Goal: Complete application form: Complete application form

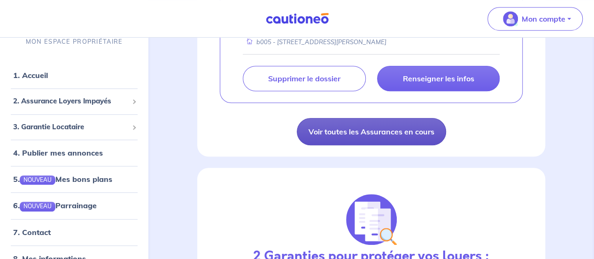
scroll to position [47, 0]
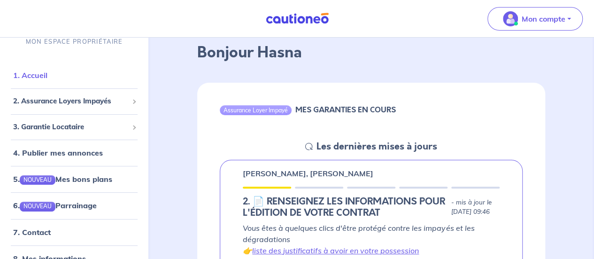
click at [47, 73] on link "1. Accueil" at bounding box center [30, 74] width 34 height 9
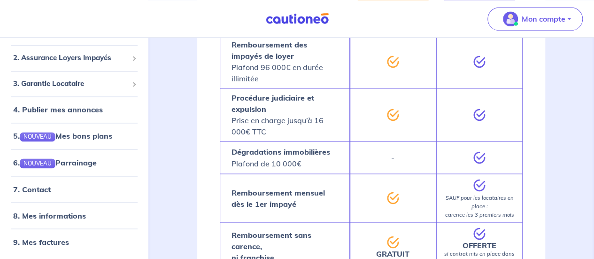
scroll to position [658, 0]
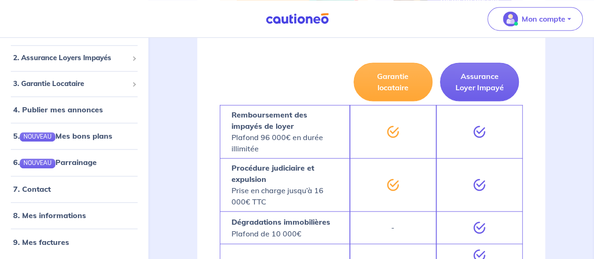
click at [548, 25] on span "Mon compte" at bounding box center [533, 18] width 66 height 15
click at [308, 18] on img at bounding box center [297, 19] width 70 height 12
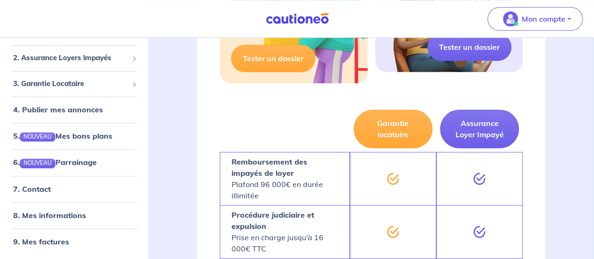
scroll to position [376, 0]
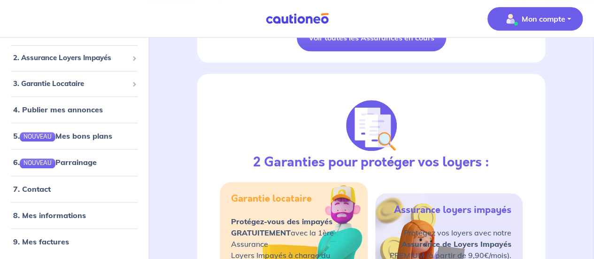
click at [538, 22] on p "Mon compte" at bounding box center [544, 18] width 44 height 11
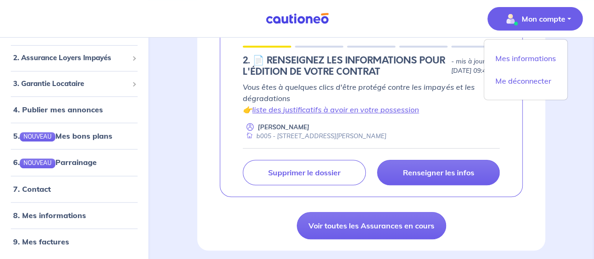
click at [298, 20] on img at bounding box center [297, 19] width 70 height 12
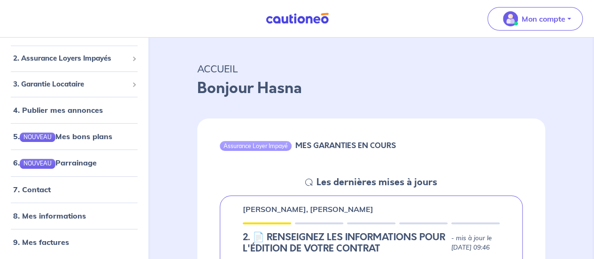
scroll to position [176, 0]
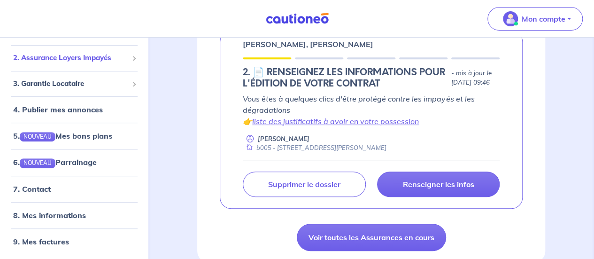
click at [71, 59] on span "2. Assurance Loyers Impayés" at bounding box center [70, 58] width 115 height 11
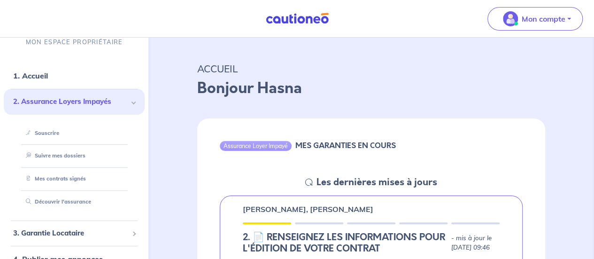
scroll to position [0, 0]
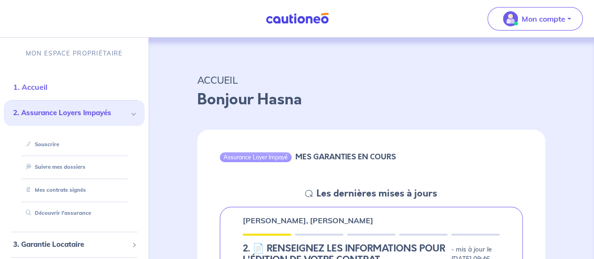
click at [39, 86] on link "1. Accueil" at bounding box center [30, 86] width 34 height 9
click at [68, 216] on link "Découvrir l'assurance" at bounding box center [56, 213] width 68 height 7
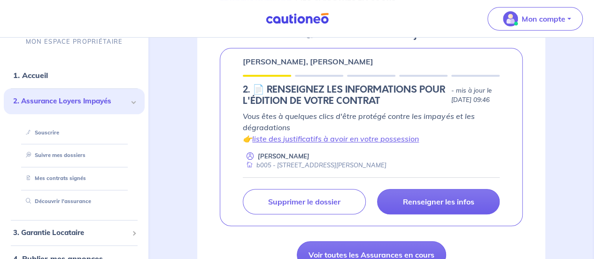
scroll to position [94, 0]
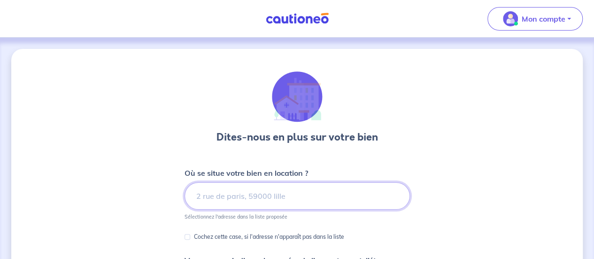
click at [287, 202] on input at bounding box center [298, 195] width 226 height 27
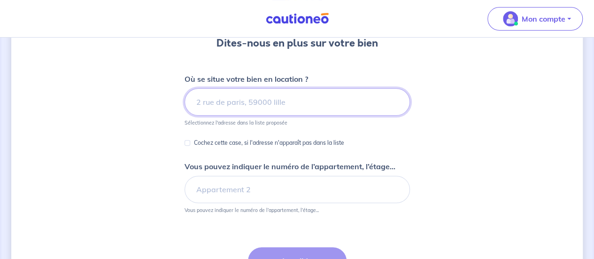
click at [294, 95] on input at bounding box center [298, 101] width 226 height 27
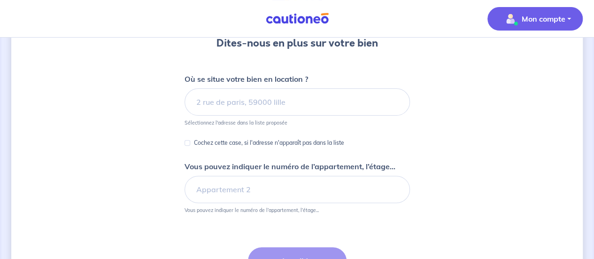
click at [574, 14] on button "Mon compte" at bounding box center [535, 18] width 95 height 23
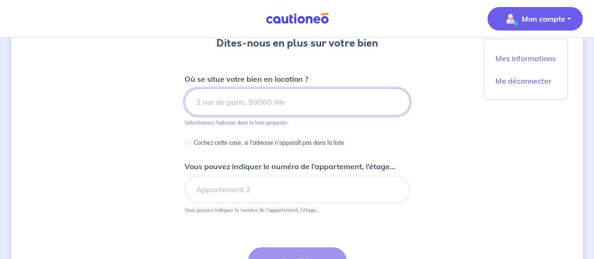
click at [310, 91] on input at bounding box center [298, 101] width 226 height 27
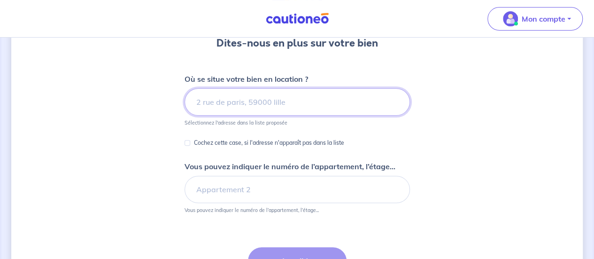
click at [310, 93] on input at bounding box center [298, 101] width 226 height 27
click at [308, 111] on input at bounding box center [298, 101] width 226 height 27
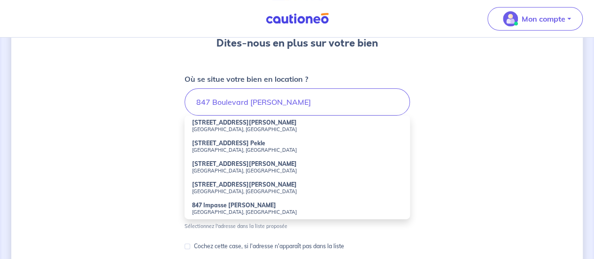
click at [288, 125] on strong "847 Boulevard Jean Mathieu Grangent" at bounding box center [244, 122] width 105 height 7
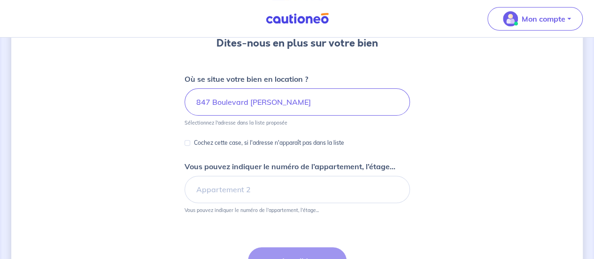
type input "847 Boulevard Jean Mathieu Grangent, Sète, France"
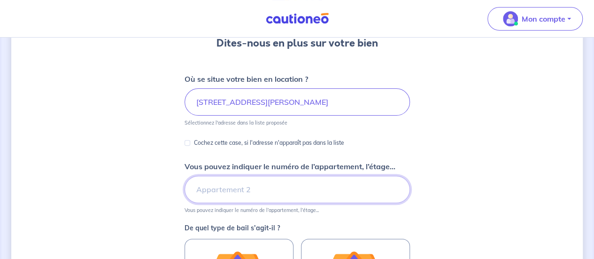
click at [274, 187] on input "Vous pouvez indiquer le numéro de l’appartement, l’étage..." at bounding box center [298, 189] width 226 height 27
type input "b005"
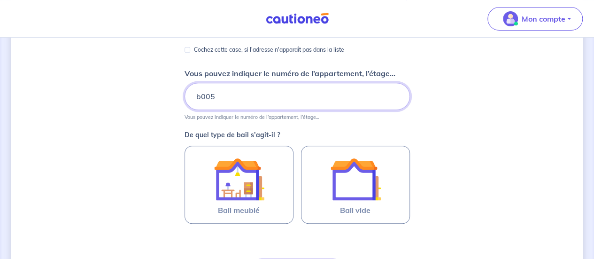
scroll to position [188, 0]
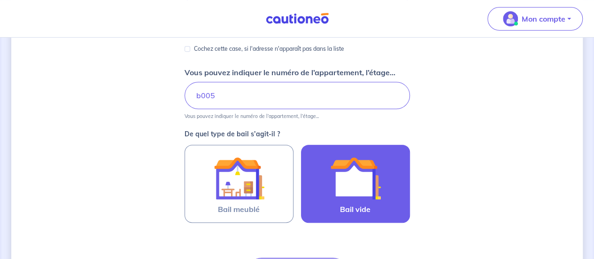
click at [362, 203] on span "Bail vide" at bounding box center [355, 208] width 31 height 11
click at [0, 0] on input "Bail vide" at bounding box center [0, 0] width 0 height 0
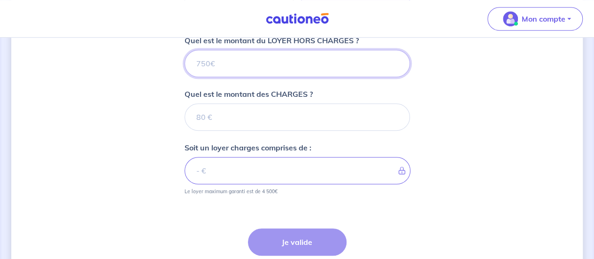
scroll to position [344, 0]
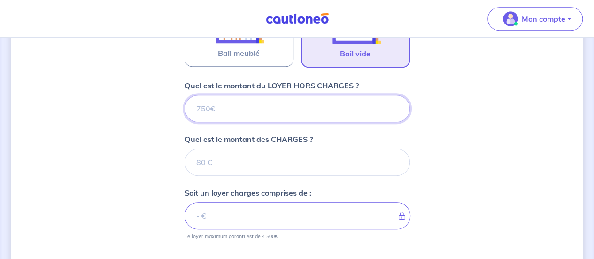
click at [374, 103] on input "Quel est le montant du LOYER HORS CHARGES ?" at bounding box center [298, 108] width 226 height 27
click at [336, 104] on input "Quel est le montant du LOYER HORS CHARGES ?" at bounding box center [298, 108] width 226 height 27
type input "9"
type input "930"
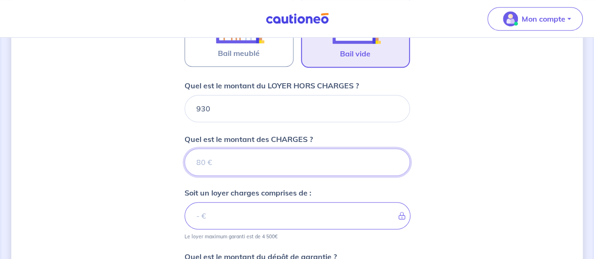
click at [267, 169] on input "Quel est le montant des CHARGES ?" at bounding box center [298, 161] width 226 height 27
type input "10"
type input "931"
type input "100"
type input "1030"
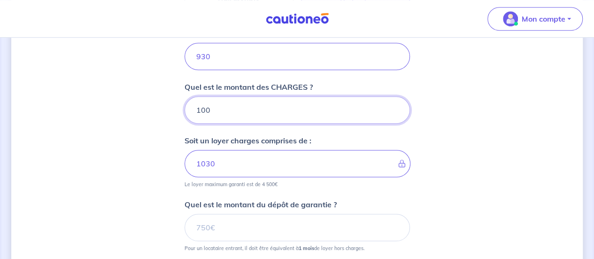
scroll to position [438, 0]
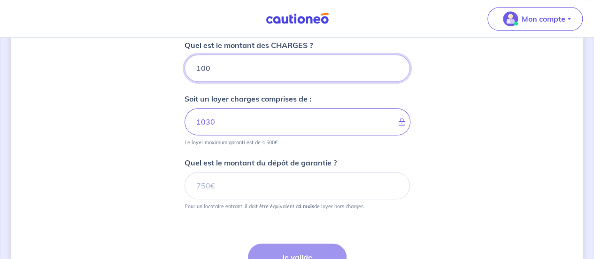
type input "100"
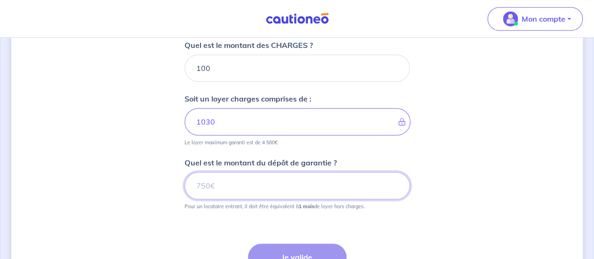
click at [275, 188] on input "Quel est le montant du dépôt de garantie ?" at bounding box center [298, 185] width 226 height 27
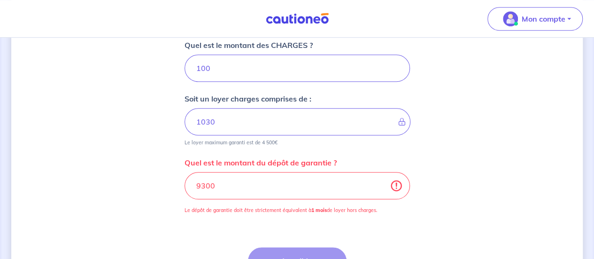
click at [315, 93] on div "Soit un loyer charges comprises de : 1030 Le loyer maximum garanti est de 4 500€" at bounding box center [298, 119] width 226 height 53
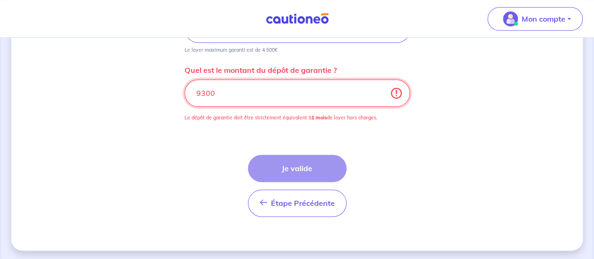
click at [280, 95] on input "9300" at bounding box center [298, 92] width 226 height 27
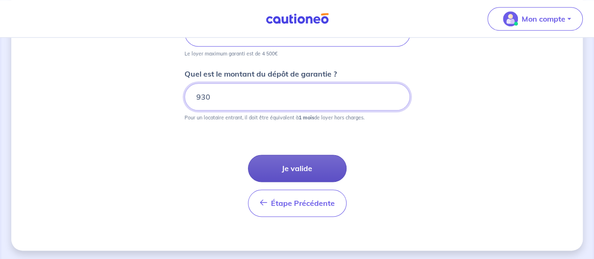
type input "930"
click at [316, 168] on button "Je valide" at bounding box center [297, 168] width 99 height 27
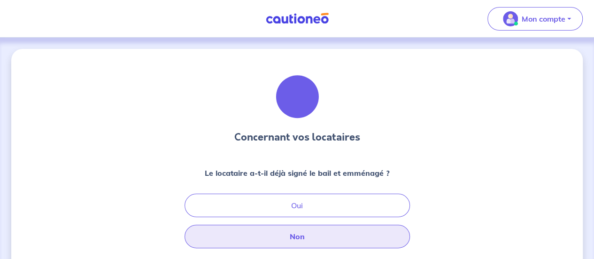
click at [302, 234] on button "Non" at bounding box center [298, 236] width 226 height 23
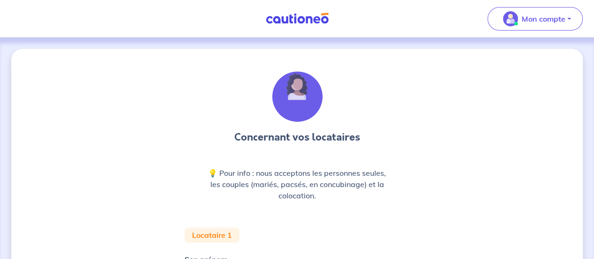
scroll to position [94, 0]
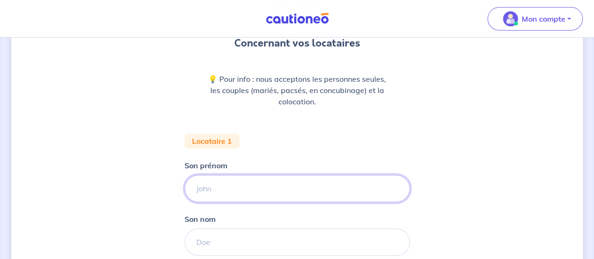
click at [256, 180] on input "Son prénom" at bounding box center [298, 188] width 226 height 27
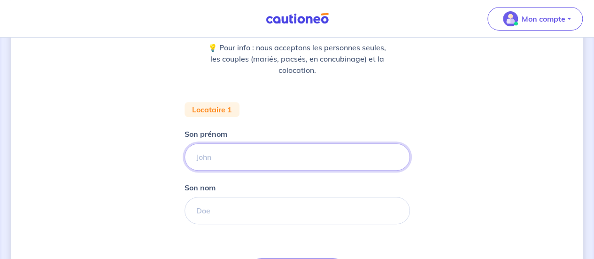
scroll to position [89, 0]
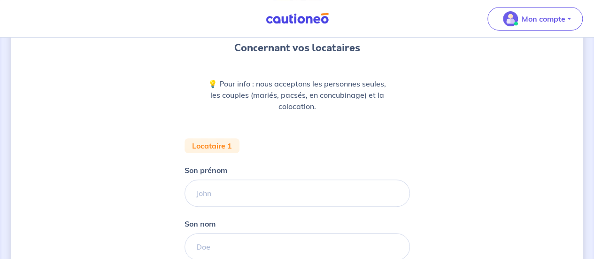
click at [242, 175] on div "Son prénom" at bounding box center [298, 185] width 226 height 42
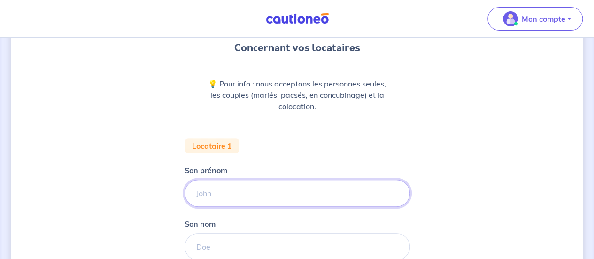
click at [238, 191] on input "Son prénom" at bounding box center [298, 193] width 226 height 27
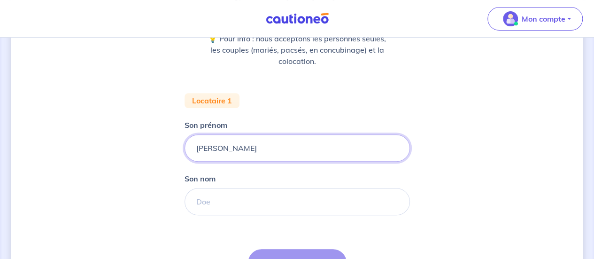
scroll to position [183, 0]
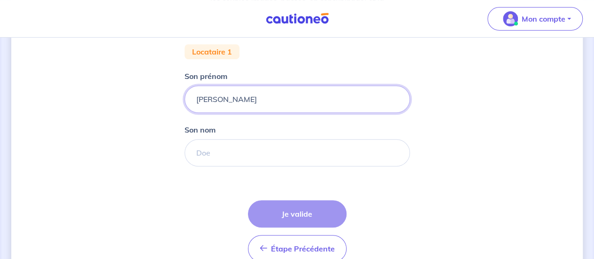
type input "CECILE"
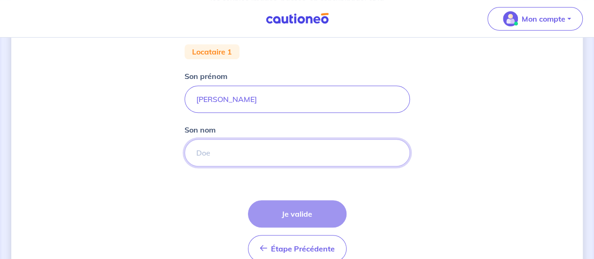
click at [221, 149] on input "Son nom" at bounding box center [298, 152] width 226 height 27
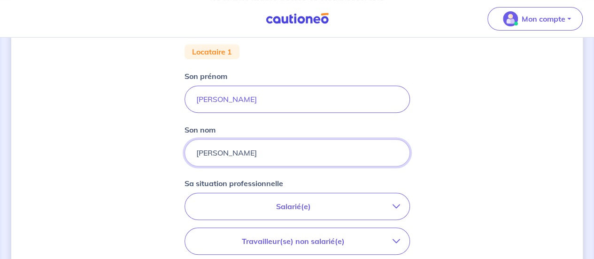
type input "RODRIGUEZ"
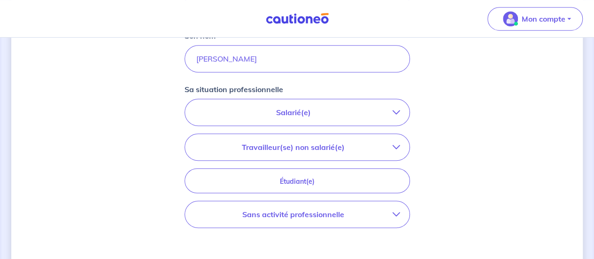
click at [340, 214] on p "Sans activité professionnelle" at bounding box center [294, 214] width 198 height 11
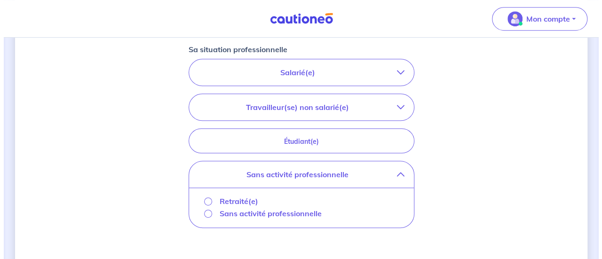
scroll to position [371, 0]
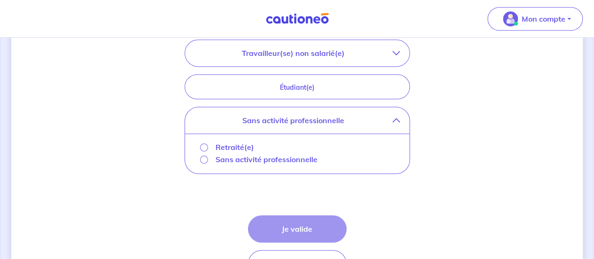
click at [282, 159] on p "Sans activité professionnelle" at bounding box center [267, 159] width 102 height 11
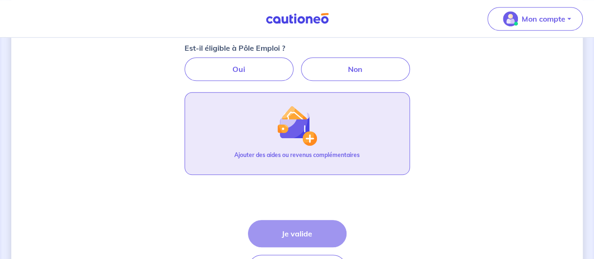
click at [374, 146] on button "Ajouter des aides ou revenus complémentaires" at bounding box center [298, 133] width 226 height 83
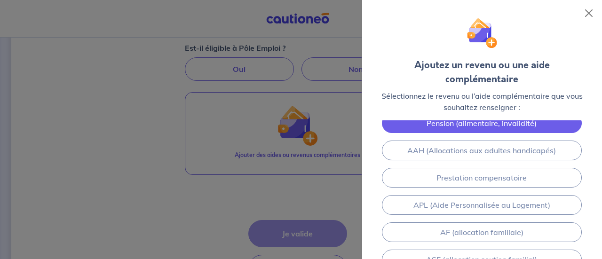
scroll to position [47, 0]
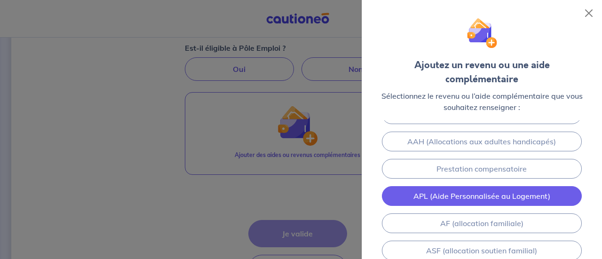
click at [482, 186] on link "APL (Aide Personnalisée au Logement)" at bounding box center [482, 196] width 200 height 20
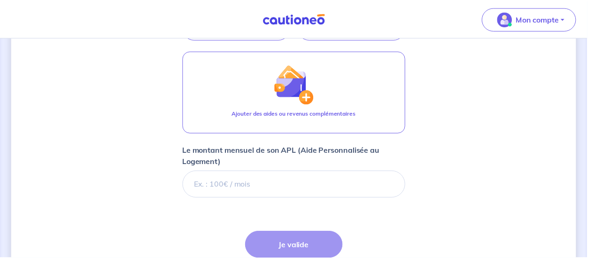
scroll to position [491, 0]
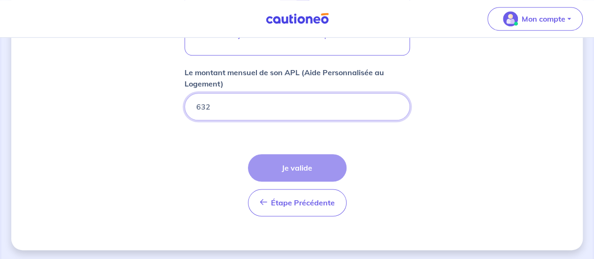
type input "632"
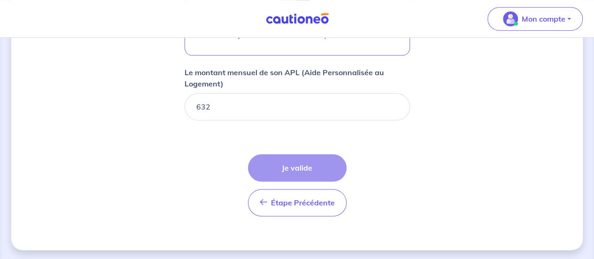
click at [291, 165] on div "Étape Précédente Précédent Je valide Je valide" at bounding box center [297, 185] width 99 height 62
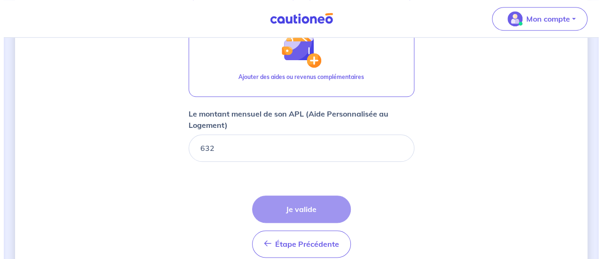
scroll to position [444, 0]
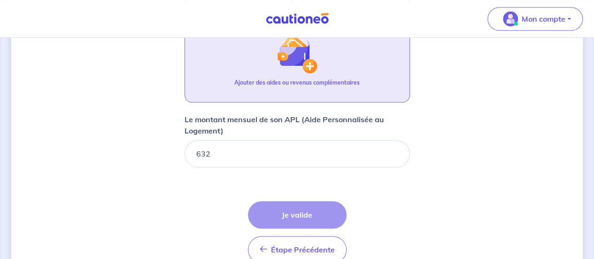
click at [287, 83] on p "Ajouter des aides ou revenus complémentaires" at bounding box center [296, 82] width 125 height 8
click at [309, 60] on img "button" at bounding box center [297, 53] width 40 height 40
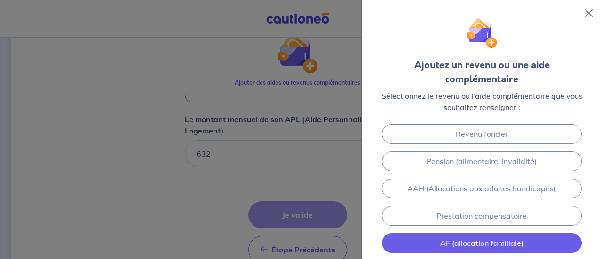
click at [486, 233] on link "AF (allocation familiale)" at bounding box center [482, 243] width 200 height 20
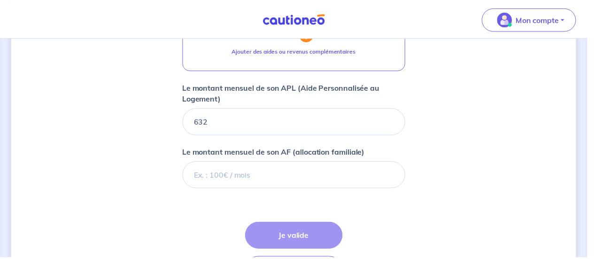
scroll to position [544, 0]
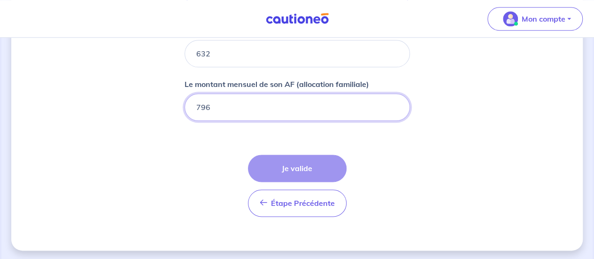
type input "796"
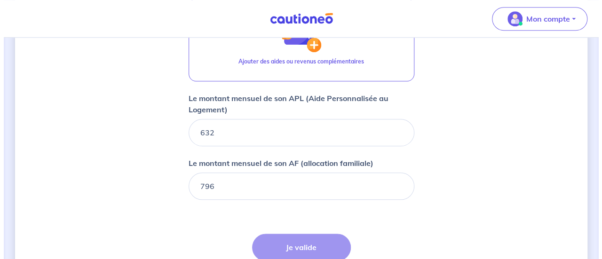
scroll to position [450, 0]
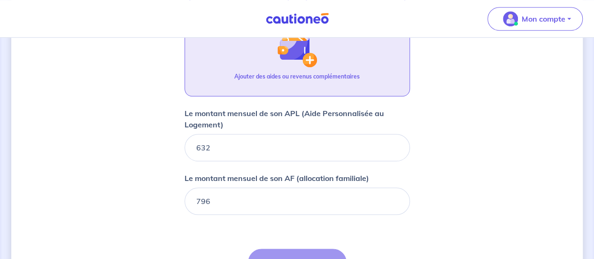
click at [315, 50] on img "button" at bounding box center [297, 47] width 40 height 40
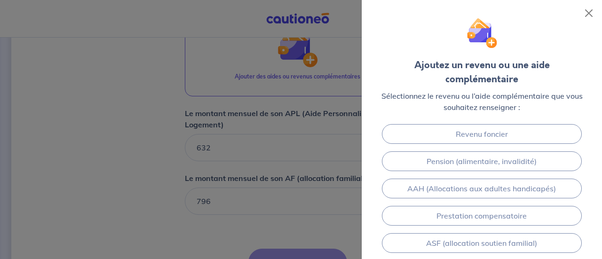
click at [233, 210] on div at bounding box center [301, 129] width 602 height 259
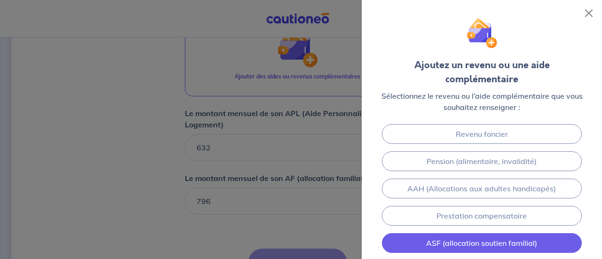
click at [443, 233] on link "ASF (allocation soutien familial)" at bounding box center [482, 243] width 200 height 20
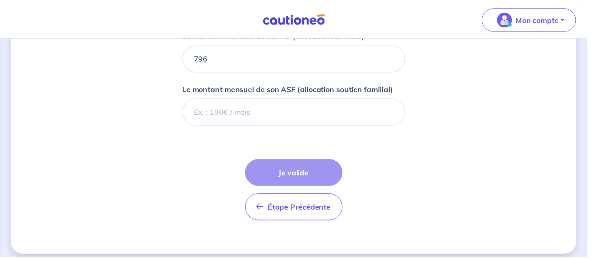
scroll to position [597, 0]
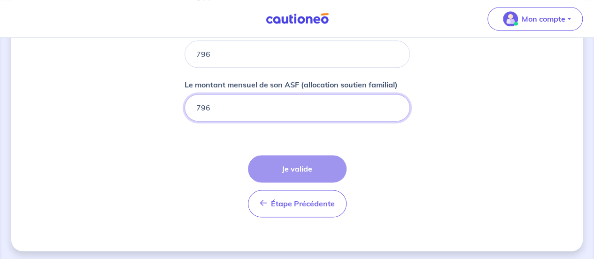
type input "796"
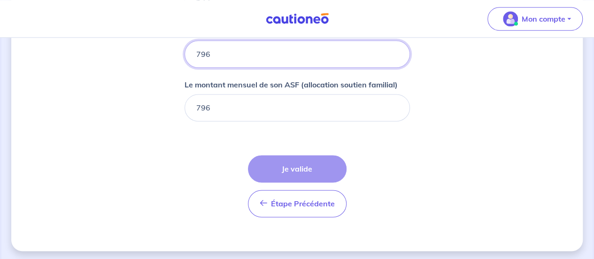
drag, startPoint x: 217, startPoint y: 55, endPoint x: 178, endPoint y: 43, distance: 40.7
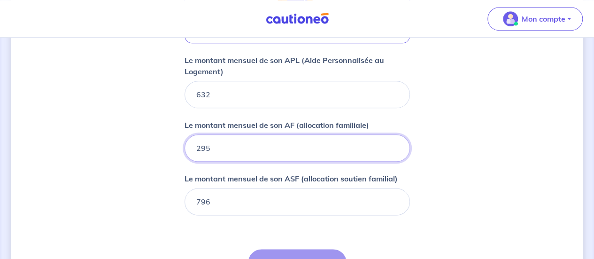
drag, startPoint x: 234, startPoint y: 146, endPoint x: 177, endPoint y: 141, distance: 57.5
type input "1227"
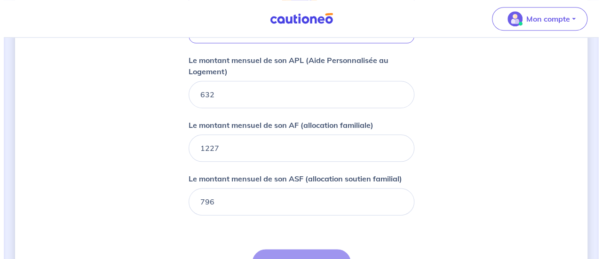
scroll to position [315, 0]
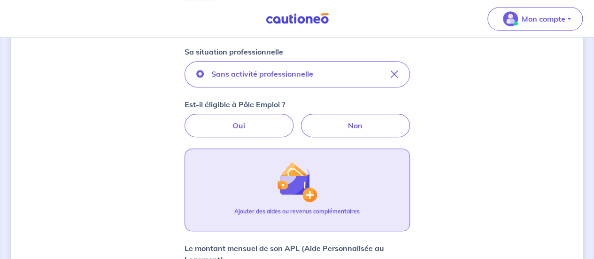
click at [307, 191] on img "button" at bounding box center [297, 182] width 40 height 40
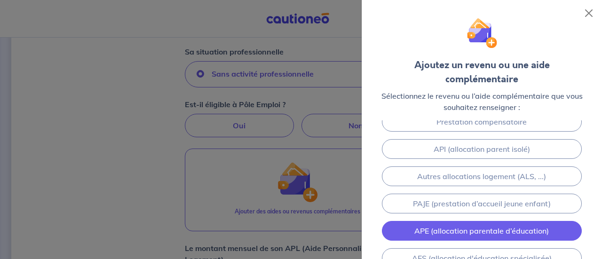
scroll to position [141, 0]
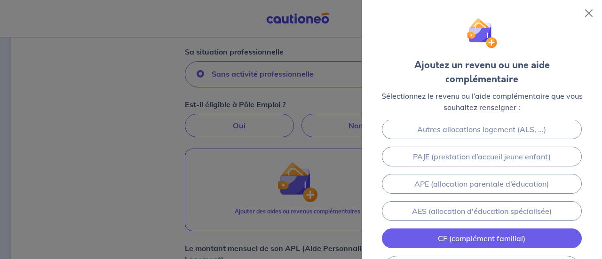
click at [499, 228] on link "CF (complément familial)" at bounding box center [482, 238] width 200 height 20
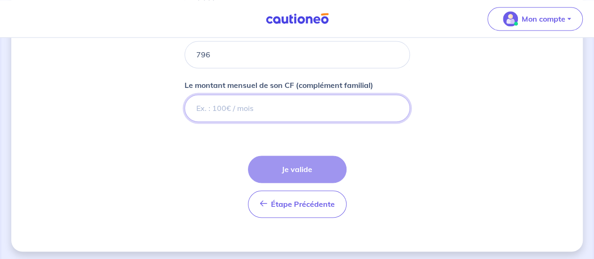
scroll to position [650, 0]
type input "296"
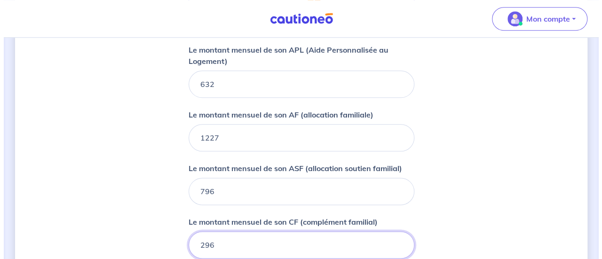
scroll to position [462, 0]
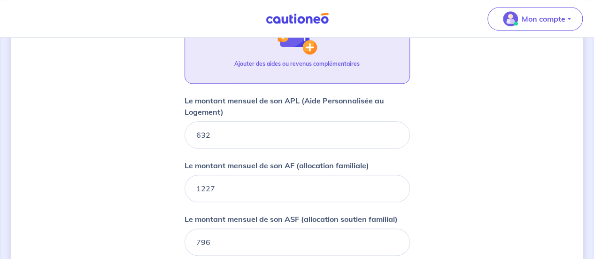
click at [306, 41] on img "button" at bounding box center [297, 34] width 40 height 40
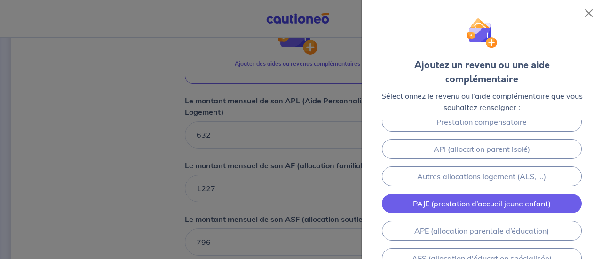
scroll to position [175, 0]
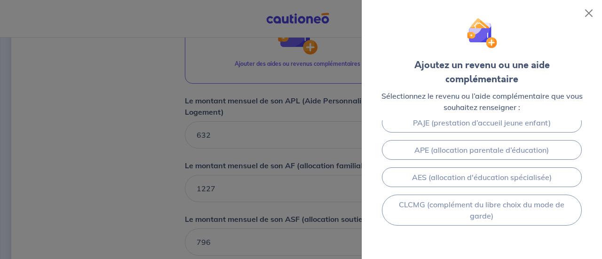
click at [124, 144] on div at bounding box center [301, 129] width 602 height 259
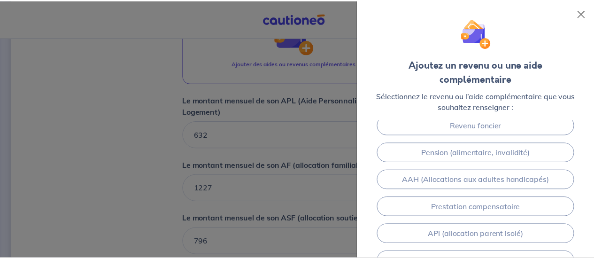
scroll to position [0, 0]
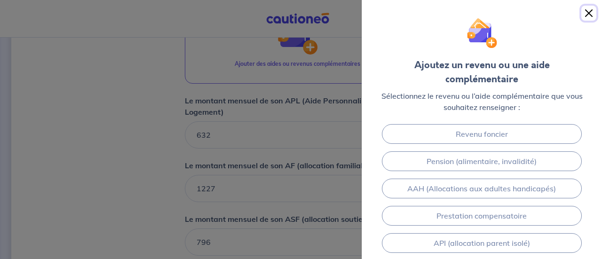
click at [592, 10] on button "Close" at bounding box center [588, 13] width 15 height 15
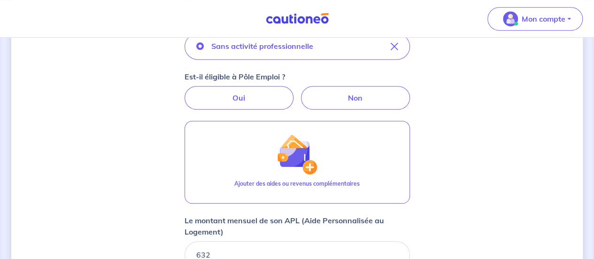
scroll to position [274, 0]
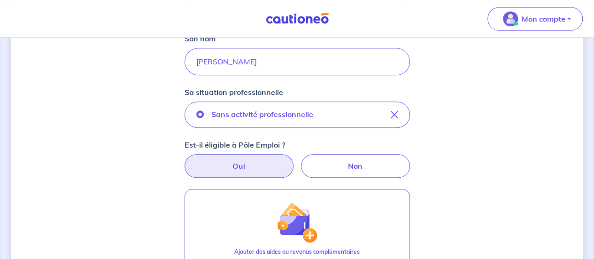
click at [254, 165] on label "Oui" at bounding box center [239, 165] width 109 height 23
click at [294, 160] on input "Oui" at bounding box center [297, 157] width 6 height 6
radio input "true"
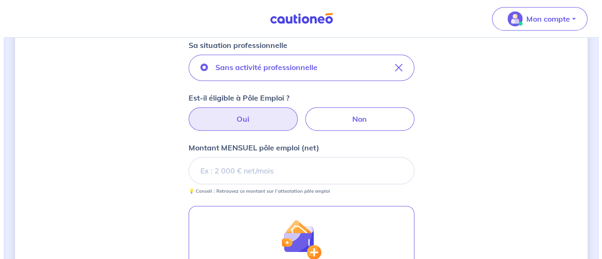
scroll to position [368, 0]
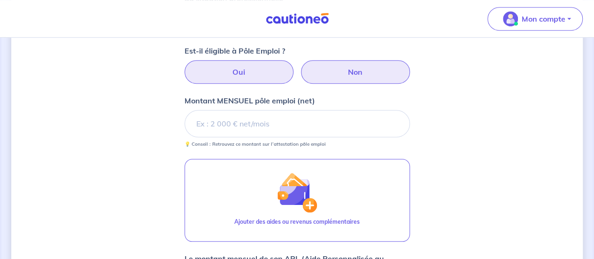
click at [356, 73] on label "Non" at bounding box center [355, 71] width 109 height 23
click at [300, 66] on input "Non" at bounding box center [297, 63] width 6 height 6
radio input "true"
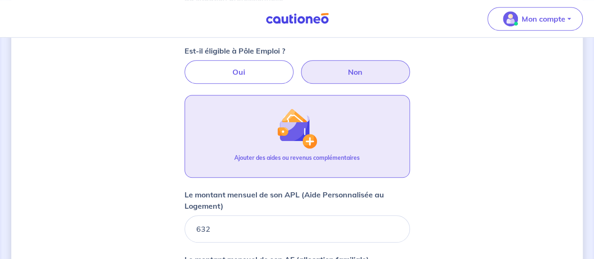
click at [281, 137] on img "button" at bounding box center [297, 128] width 40 height 40
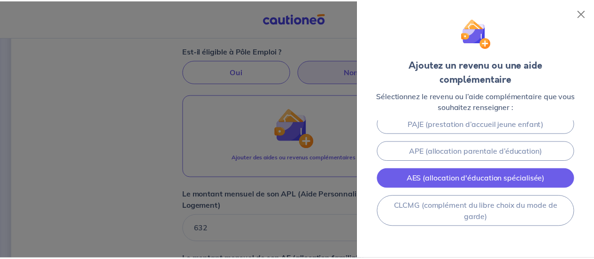
scroll to position [175, 0]
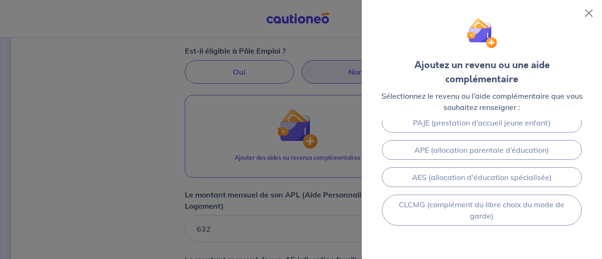
click at [48, 158] on div at bounding box center [301, 129] width 602 height 259
click at [588, 11] on button "Close" at bounding box center [588, 13] width 15 height 15
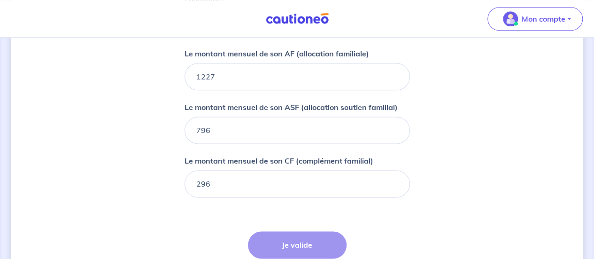
scroll to position [650, 0]
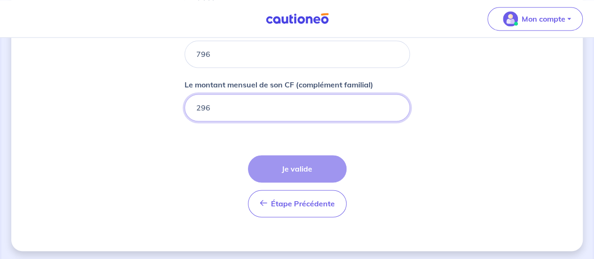
click at [264, 101] on input "296" at bounding box center [298, 107] width 226 height 27
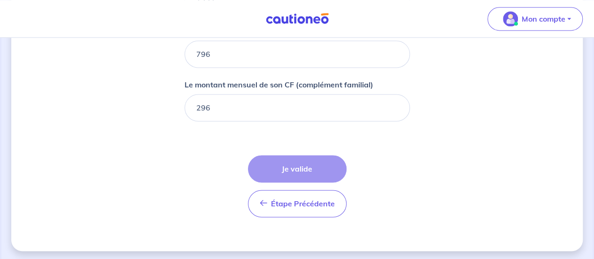
click at [293, 162] on div "Étape Précédente Précédent Je valide Je valide" at bounding box center [297, 186] width 99 height 62
click at [292, 165] on div "Étape Précédente Précédent Je valide Je valide" at bounding box center [297, 186] width 99 height 62
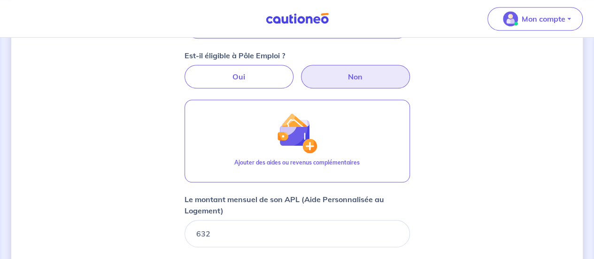
scroll to position [321, 0]
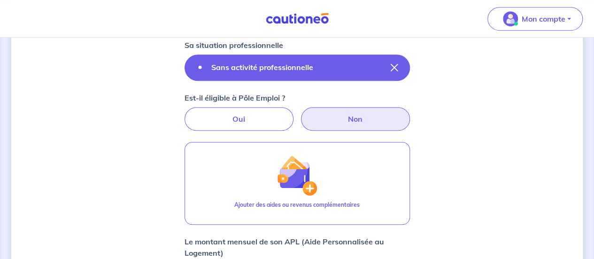
click at [247, 68] on p "Sans activité professionnelle" at bounding box center [262, 67] width 102 height 11
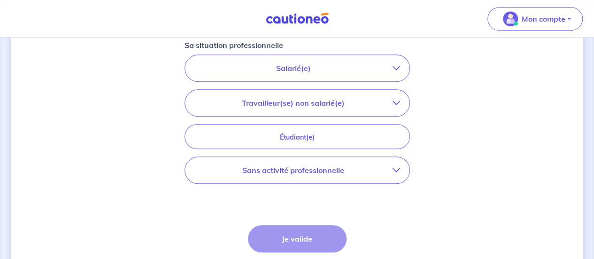
click at [311, 170] on p "Sans activité professionnelle" at bounding box center [294, 169] width 198 height 11
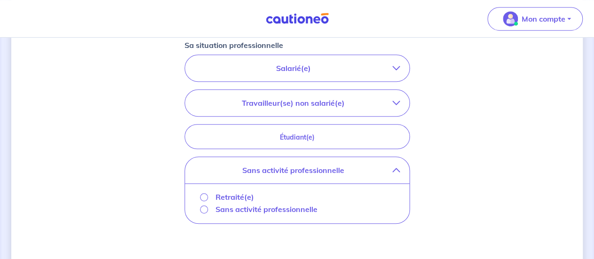
click at [209, 206] on div "Sans activité professionnelle" at bounding box center [259, 208] width 118 height 11
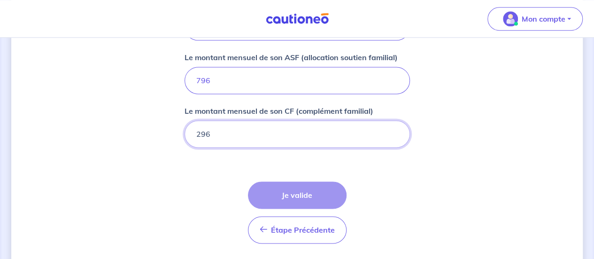
scroll to position [650, 0]
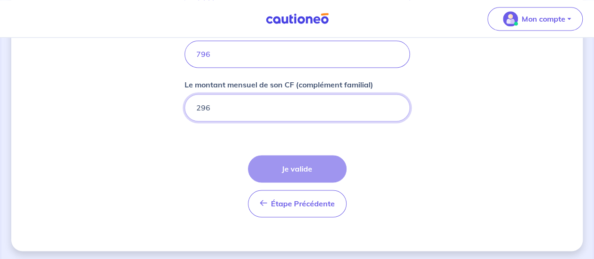
click at [325, 103] on input "296" at bounding box center [298, 107] width 226 height 27
click at [395, 101] on input "296.01" at bounding box center [298, 107] width 226 height 27
click at [394, 112] on input "296.01" at bounding box center [298, 107] width 226 height 27
type input "296"
click at [393, 107] on input "296" at bounding box center [298, 107] width 226 height 27
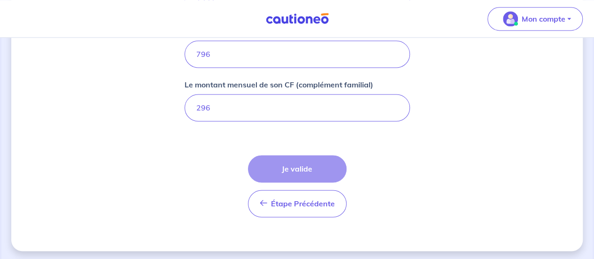
click at [291, 170] on div "Étape Précédente Précédent Je valide Je valide" at bounding box center [297, 186] width 99 height 62
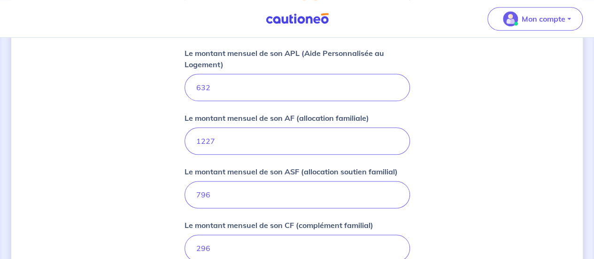
scroll to position [603, 0]
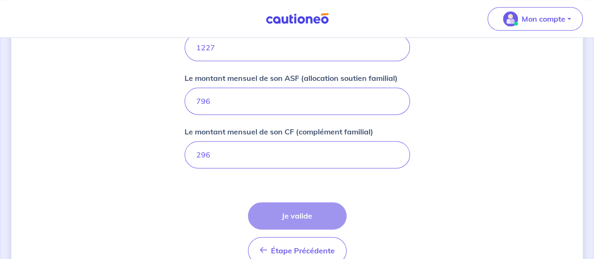
click at [281, 211] on div "Étape Précédente Précédent Je valide Je valide" at bounding box center [297, 233] width 99 height 62
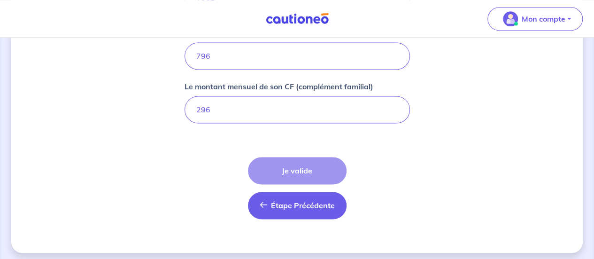
scroll to position [650, 0]
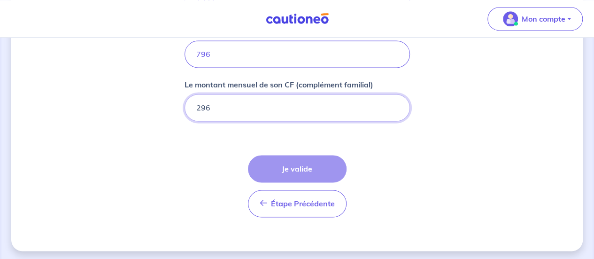
click at [260, 95] on input "296" at bounding box center [298, 107] width 226 height 27
click at [254, 50] on input "796" at bounding box center [298, 53] width 226 height 27
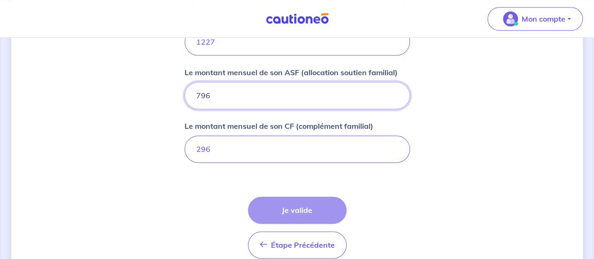
scroll to position [462, 0]
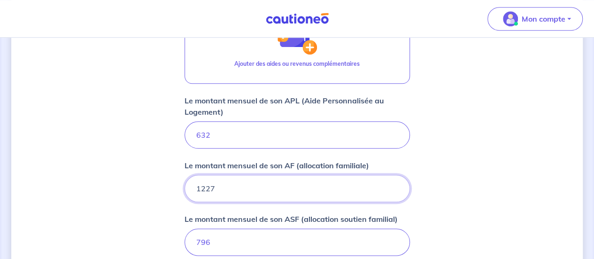
click at [257, 180] on input "1227" at bounding box center [298, 188] width 226 height 27
click at [246, 133] on input "632" at bounding box center [298, 134] width 226 height 27
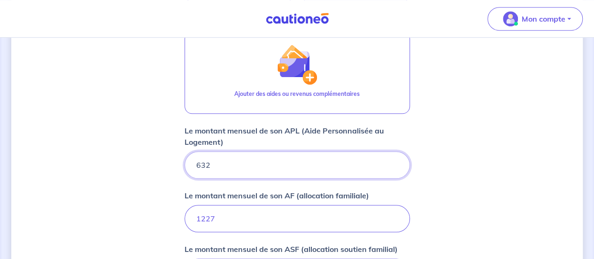
scroll to position [650, 0]
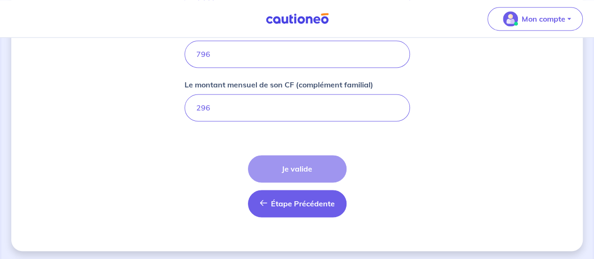
click at [314, 207] on button "Étape Précédente Précédent" at bounding box center [297, 203] width 99 height 27
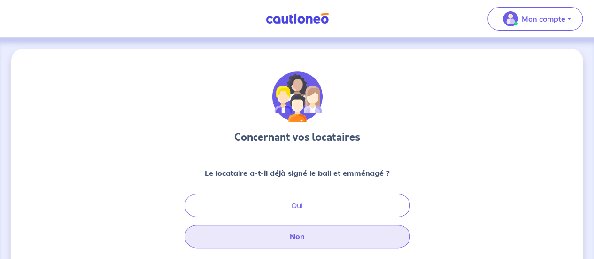
click at [300, 238] on button "Non" at bounding box center [298, 236] width 226 height 23
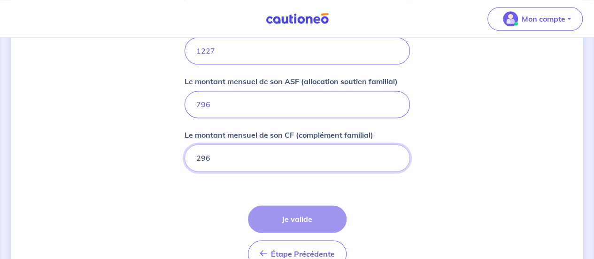
scroll to position [626, 0]
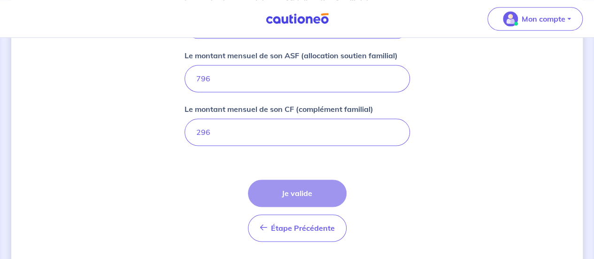
click at [305, 192] on div "Étape Précédente Précédent Je valide Je valide" at bounding box center [297, 211] width 99 height 62
click at [314, 184] on div "Étape Précédente Précédent Je valide Je valide" at bounding box center [297, 211] width 99 height 62
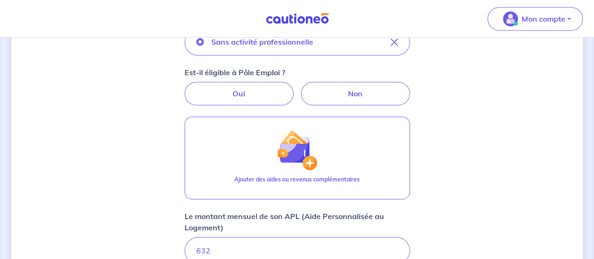
scroll to position [344, 0]
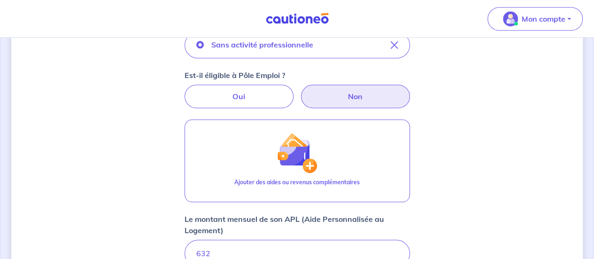
click at [379, 96] on label "Non" at bounding box center [355, 96] width 109 height 23
click at [300, 91] on input "Non" at bounding box center [297, 88] width 6 height 6
radio input "true"
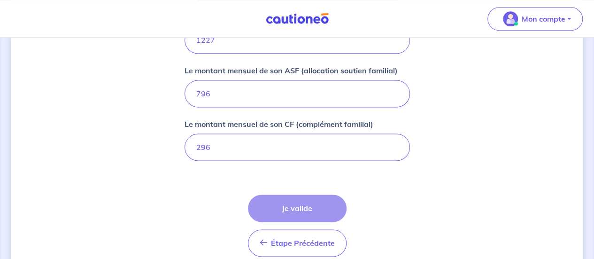
scroll to position [650, 0]
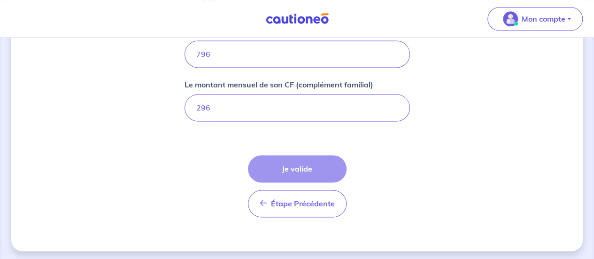
click at [297, 165] on div "Étape Précédente Précédent Je valide Je valide" at bounding box center [297, 186] width 99 height 62
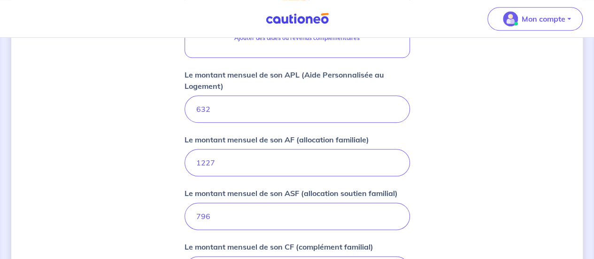
scroll to position [368, 0]
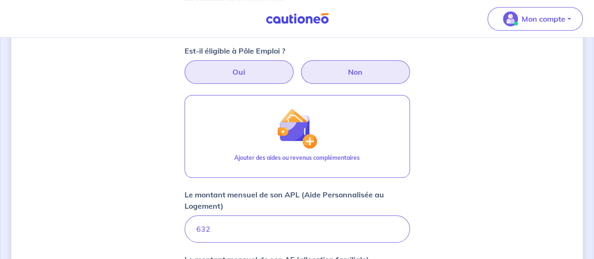
click at [243, 79] on label "Oui" at bounding box center [239, 71] width 109 height 23
click at [294, 66] on input "Oui" at bounding box center [297, 63] width 6 height 6
radio input "true"
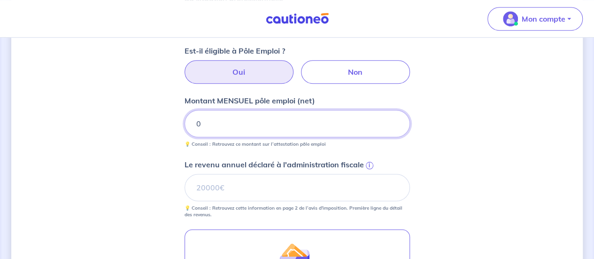
click at [254, 126] on input "0" at bounding box center [298, 123] width 226 height 27
click at [231, 123] on input "0" at bounding box center [298, 123] width 226 height 27
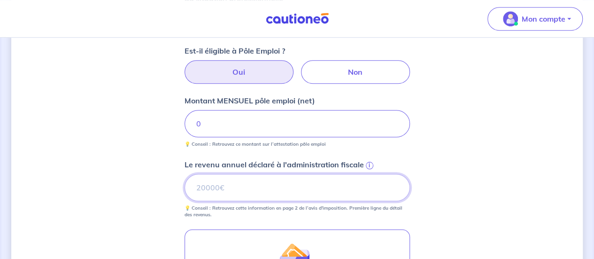
click at [297, 189] on input "Le revenu annuel déclaré à l'administration fiscale i" at bounding box center [298, 187] width 226 height 27
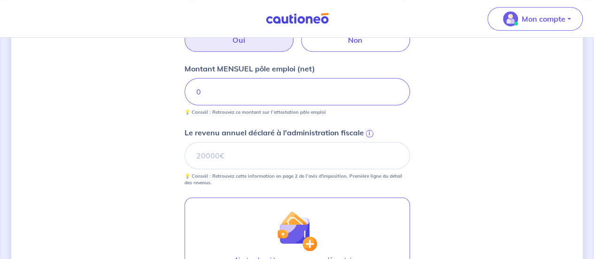
scroll to position [415, 0]
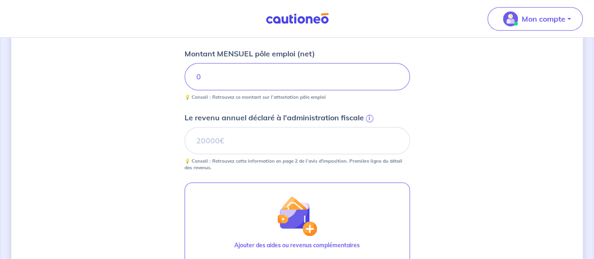
click at [285, 154] on small "💡 Conseil : Retrouvez cette information en page 2 de l’avis d'imposition. Premi…" at bounding box center [298, 162] width 226 height 17
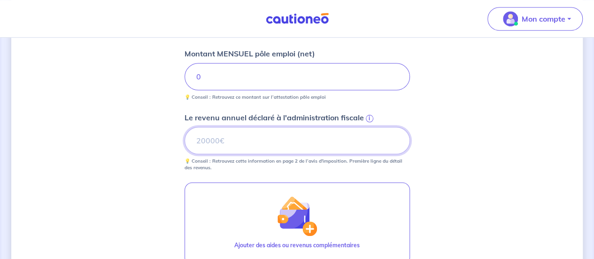
click at [280, 141] on input "Le revenu annuel déclaré à l'administration fiscale i" at bounding box center [298, 140] width 226 height 27
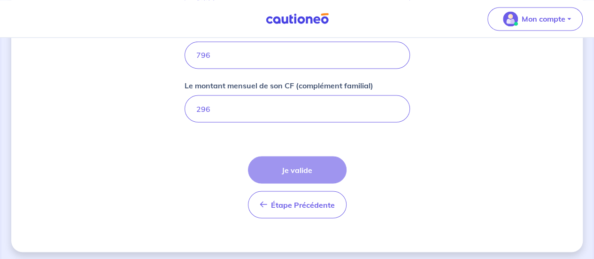
click at [295, 165] on div "Étape Précédente Précédent Je valide Je valide" at bounding box center [297, 187] width 99 height 62
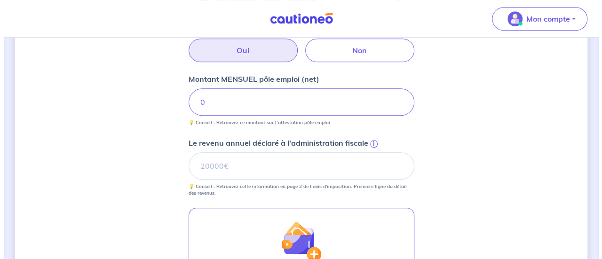
scroll to position [314, 0]
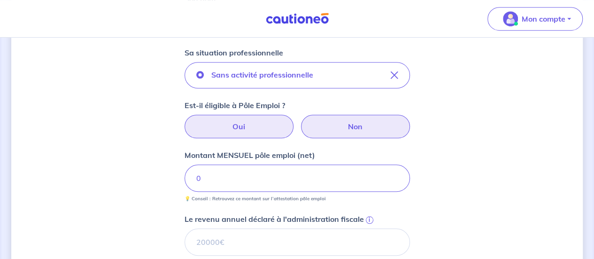
click at [330, 129] on label "Non" at bounding box center [355, 126] width 109 height 23
click at [300, 121] on input "Non" at bounding box center [297, 118] width 6 height 6
radio input "true"
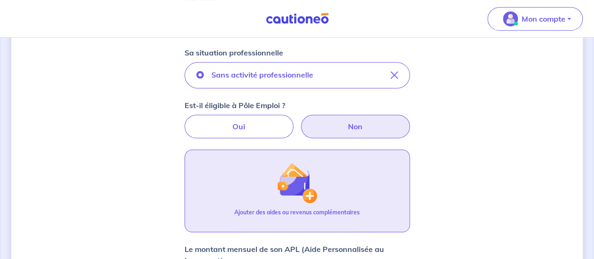
click at [314, 202] on button "Ajouter des aides ou revenus complémentaires" at bounding box center [298, 190] width 226 height 83
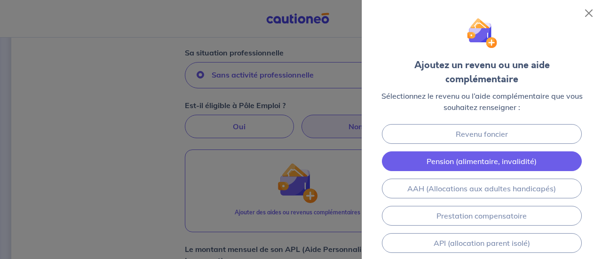
click at [523, 151] on link "Pension (alimentaire, invalidité)" at bounding box center [482, 161] width 200 height 20
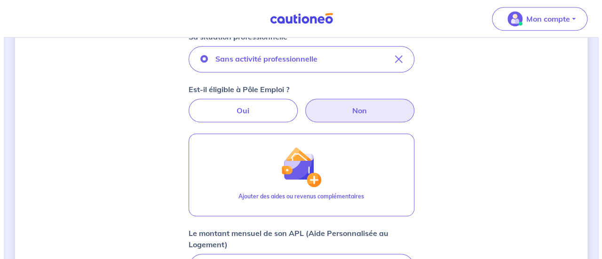
scroll to position [297, 0]
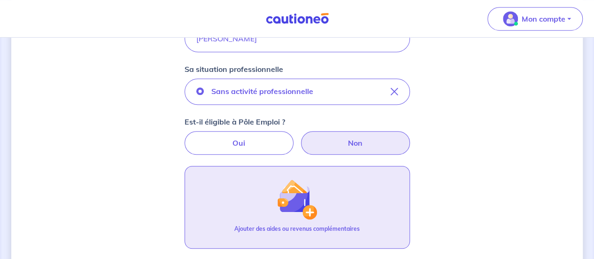
click at [315, 192] on img "button" at bounding box center [297, 199] width 40 height 40
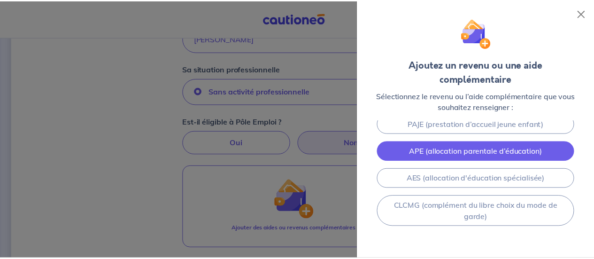
scroll to position [148, 0]
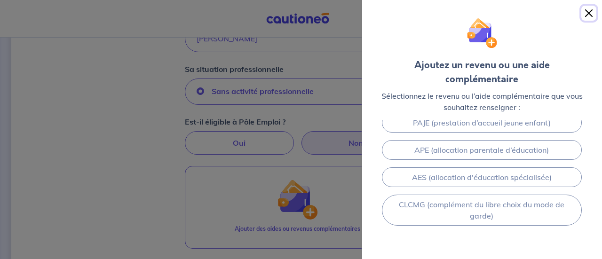
click at [585, 10] on button "Close" at bounding box center [588, 13] width 15 height 15
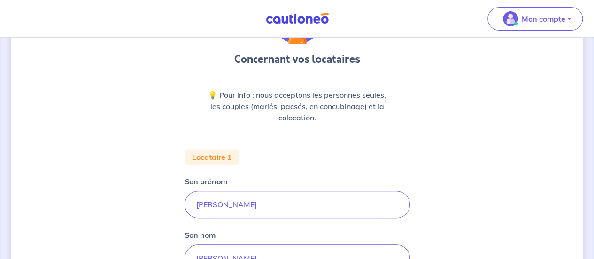
scroll to position [0, 0]
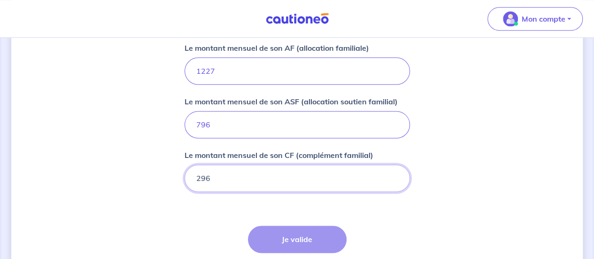
scroll to position [626, 0]
